Goal: Check status: Check status

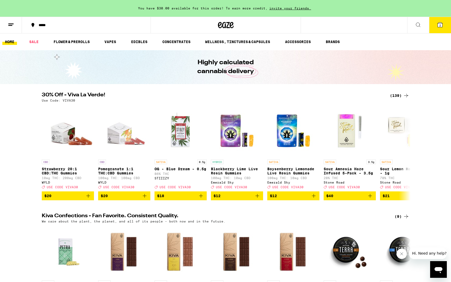
click at [15, 29] on button at bounding box center [11, 25] width 22 height 16
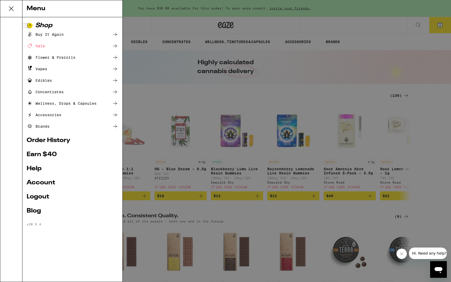
click at [58, 140] on link "Order History" at bounding box center [73, 140] width 92 height 6
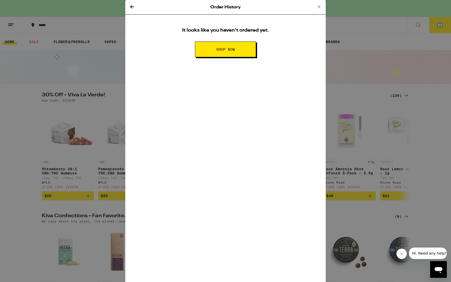
click at [46, 110] on div "Order History It looks like you haven’t ordered yet. SHOP NOW" at bounding box center [225, 141] width 451 height 282
click at [7, 26] on div "Order History It looks like you haven’t ordered yet. SHOP NOW" at bounding box center [225, 141] width 451 height 282
click at [10, 25] on div "Order History It looks like you haven’t ordered yet. SHOP NOW" at bounding box center [225, 141] width 451 height 282
click at [319, 7] on icon at bounding box center [319, 7] width 6 height 6
